Goal: Transaction & Acquisition: Purchase product/service

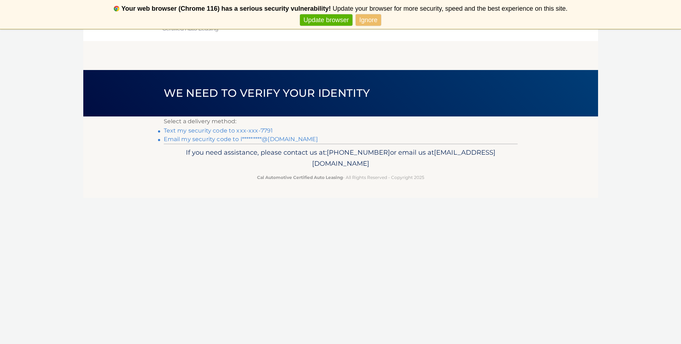
click at [218, 141] on link "Email my security code to l*********@gmail.com" at bounding box center [241, 139] width 154 height 7
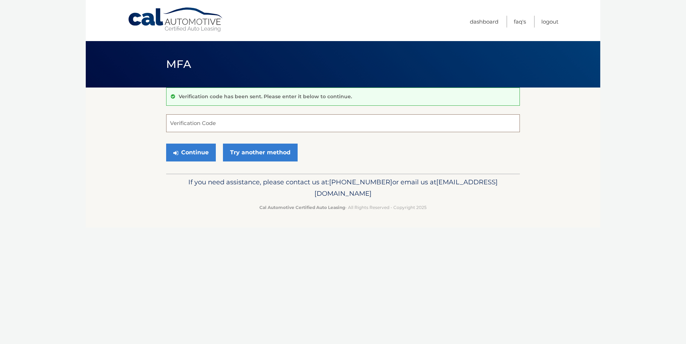
click at [257, 125] on input "Verification Code" at bounding box center [343, 123] width 354 height 18
type input "850334"
click at [177, 150] on icon "submit" at bounding box center [175, 153] width 5 height 6
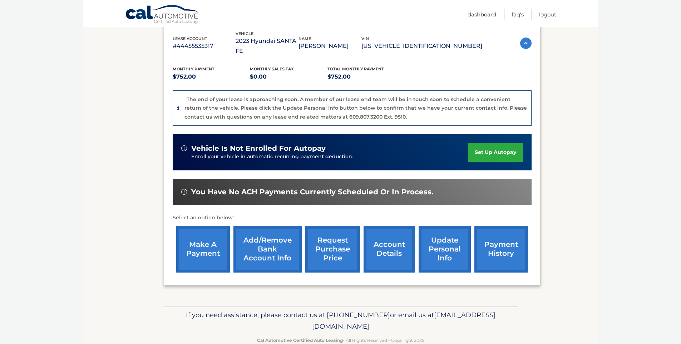
scroll to position [121, 0]
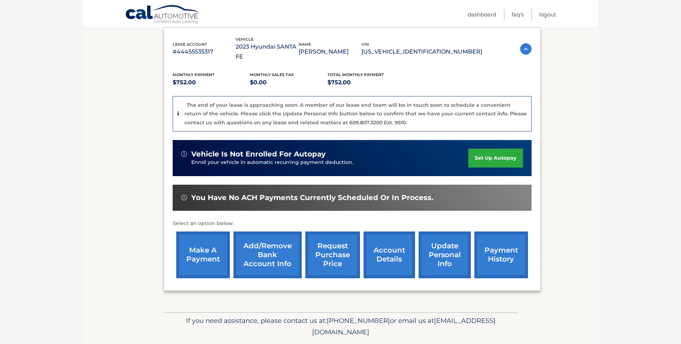
click at [222, 246] on link "make a payment" at bounding box center [203, 255] width 54 height 47
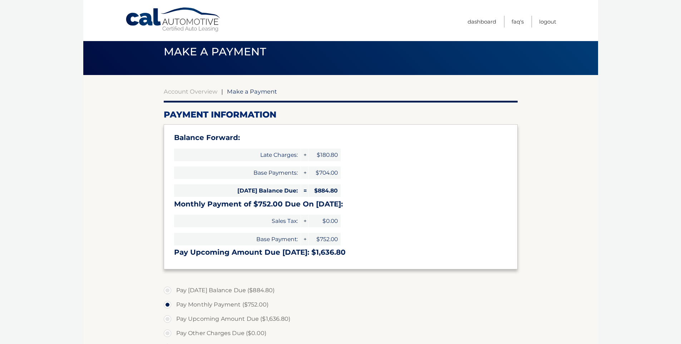
scroll to position [14, 0]
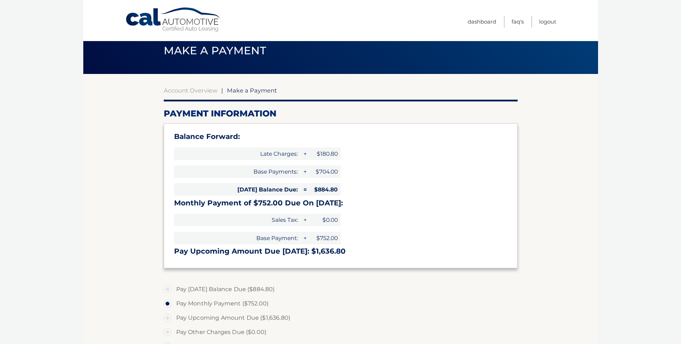
click at [172, 291] on label "Pay [DATE] Balance Due ($884.80)" at bounding box center [341, 289] width 354 height 14
click at [172, 291] on input "Pay [DATE] Balance Due ($884.80)" at bounding box center [170, 287] width 7 height 11
radio input "true"
type input "884.80"
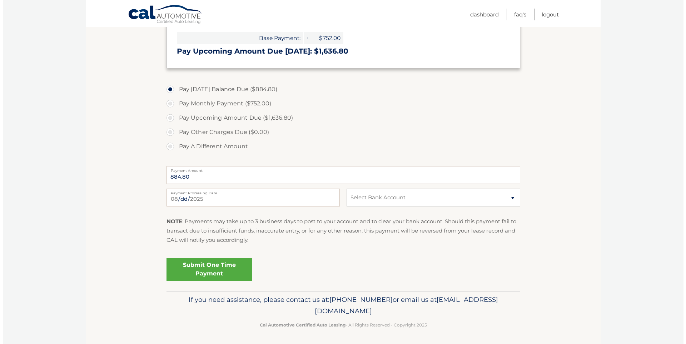
scroll to position [214, 0]
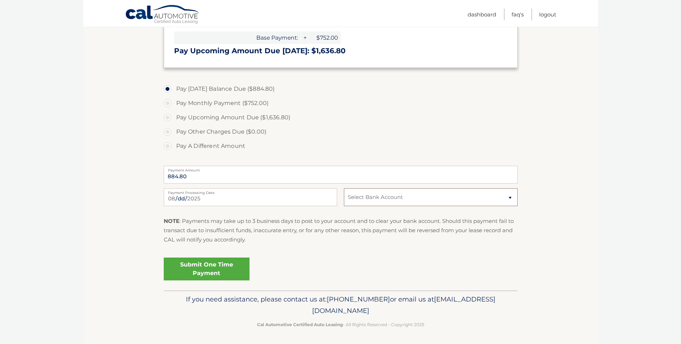
click at [358, 199] on select "Select Bank Account Checking JPMORGAN CHASE BANK, NA *****8765 Checking WELLS F…" at bounding box center [430, 197] width 173 height 18
select select "NTg5YzUxZDItNjUyMy00NGQxLWEzZDUtNGQxMWY1ZThkYmYy"
click at [217, 272] on link "Submit One Time Payment" at bounding box center [207, 269] width 86 height 23
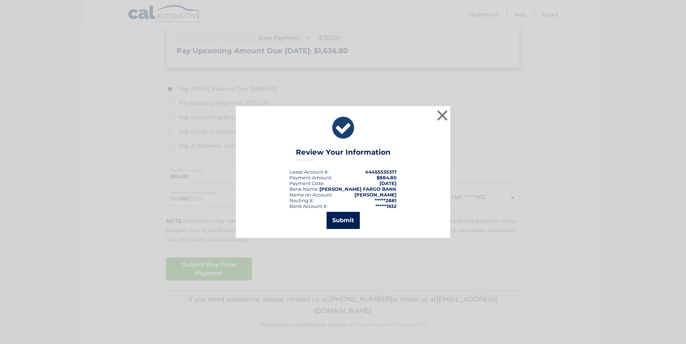
click at [329, 225] on button "Submit" at bounding box center [343, 220] width 33 height 17
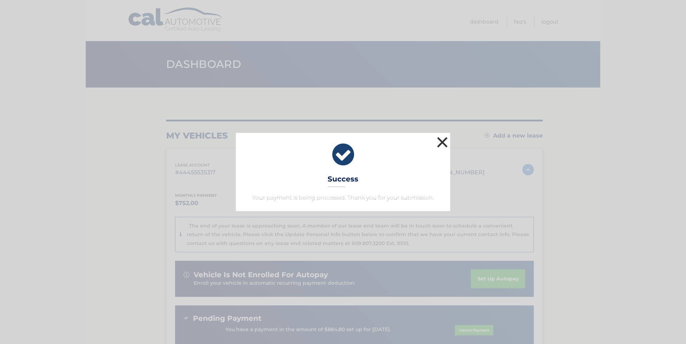
click at [445, 142] on button "×" at bounding box center [442, 142] width 14 height 14
